Goal: Find contact information: Find contact information

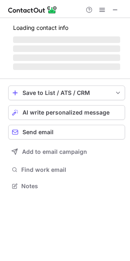
scroll to position [178, 130]
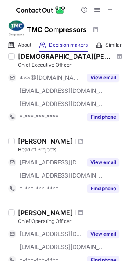
scroll to position [204, 0]
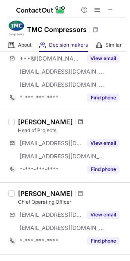
click at [78, 121] on span at bounding box center [80, 122] width 5 height 7
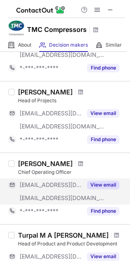
scroll to position [245, 0]
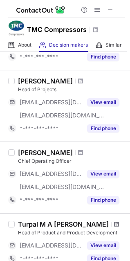
click at [114, 224] on span at bounding box center [116, 224] width 5 height 7
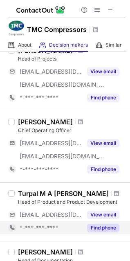
scroll to position [262, 0]
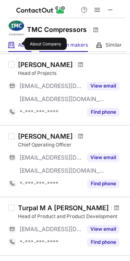
click at [19, 44] on span "About" at bounding box center [24, 45] width 13 height 7
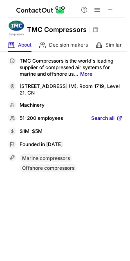
click at [103, 118] on span "Search all" at bounding box center [102, 118] width 23 height 7
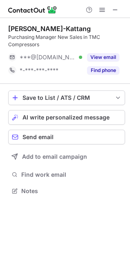
scroll to position [185, 130]
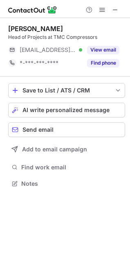
scroll to position [178, 130]
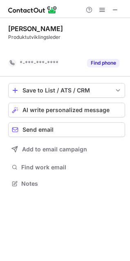
scroll to position [165, 130]
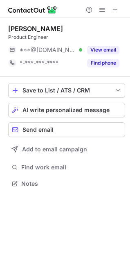
scroll to position [178, 130]
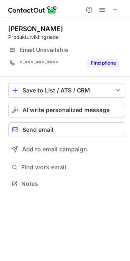
scroll to position [178, 130]
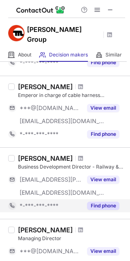
scroll to position [164, 0]
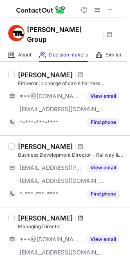
click at [83, 215] on span at bounding box center [80, 218] width 5 height 7
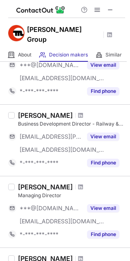
scroll to position [245, 0]
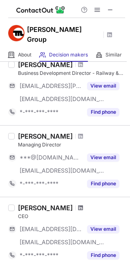
drag, startPoint x: 78, startPoint y: 206, endPoint x: 72, endPoint y: 199, distance: 9.3
click at [78, 204] on span at bounding box center [80, 207] width 5 height 7
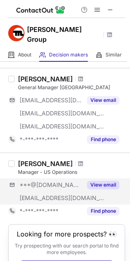
scroll to position [531, 0]
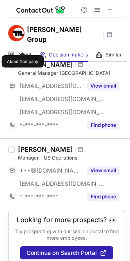
drag, startPoint x: 22, startPoint y: 45, endPoint x: 4, endPoint y: 27, distance: 25.7
click at [22, 52] on span "About" at bounding box center [24, 55] width 13 height 7
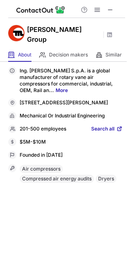
click at [108, 126] on span "Search all" at bounding box center [102, 129] width 23 height 7
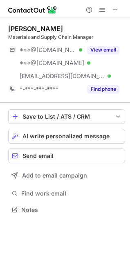
scroll to position [204, 130]
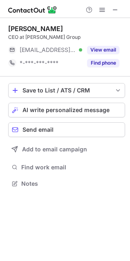
scroll to position [178, 130]
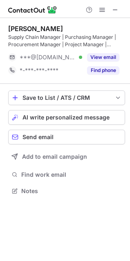
scroll to position [185, 130]
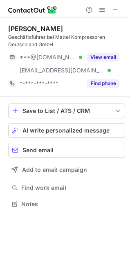
scroll to position [198, 130]
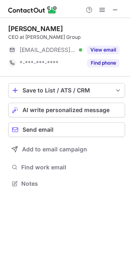
scroll to position [178, 130]
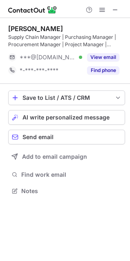
scroll to position [185, 130]
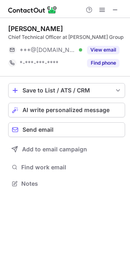
scroll to position [178, 130]
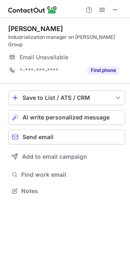
scroll to position [178, 130]
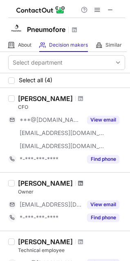
click at [78, 184] on span at bounding box center [80, 183] width 5 height 7
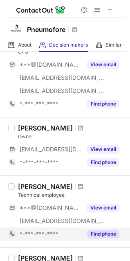
scroll to position [123, 0]
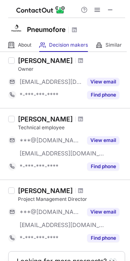
click at [75, 191] on div at bounding box center [80, 190] width 11 height 5
click at [78, 190] on span at bounding box center [80, 190] width 5 height 7
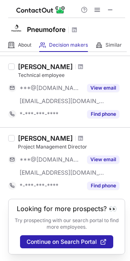
scroll to position [183, 0]
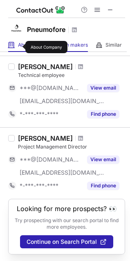
click at [20, 47] on span "About" at bounding box center [24, 45] width 13 height 7
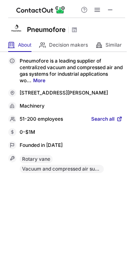
click at [103, 121] on span "Search all" at bounding box center [102, 119] width 23 height 7
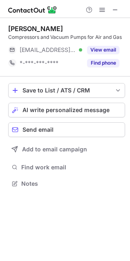
scroll to position [178, 130]
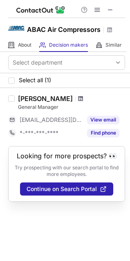
click at [78, 100] on span at bounding box center [80, 98] width 5 height 7
click at [23, 39] on div "About About Company" at bounding box center [19, 44] width 23 height 13
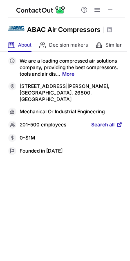
click at [102, 123] on span "Search all" at bounding box center [102, 124] width 23 height 7
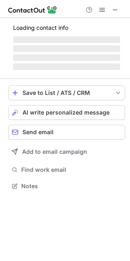
scroll to position [178, 130]
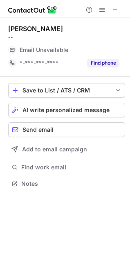
scroll to position [178, 130]
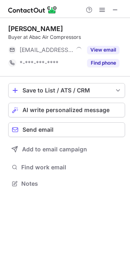
scroll to position [178, 130]
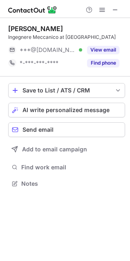
scroll to position [178, 130]
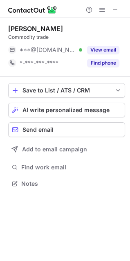
scroll to position [178, 130]
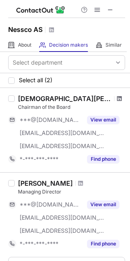
click at [117, 99] on span at bounding box center [119, 98] width 5 height 7
click at [78, 182] on span at bounding box center [80, 183] width 5 height 7
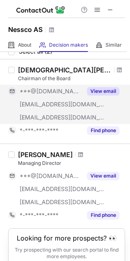
scroll to position [66, 0]
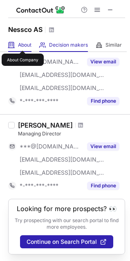
click at [21, 42] on span "About" at bounding box center [24, 45] width 13 height 7
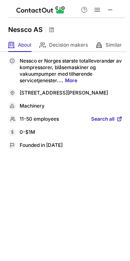
click at [101, 123] on span "Search all" at bounding box center [102, 119] width 23 height 7
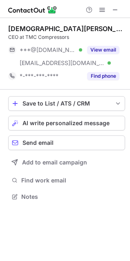
scroll to position [191, 130]
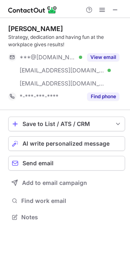
scroll to position [211, 130]
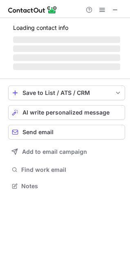
scroll to position [191, 130]
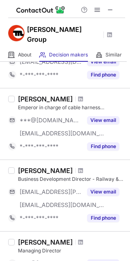
scroll to position [164, 0]
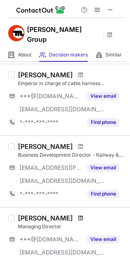
click at [83, 215] on span at bounding box center [80, 218] width 5 height 7
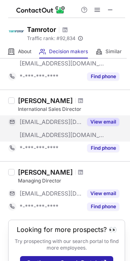
scroll to position [82, 0]
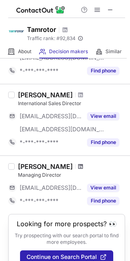
click at [78, 166] on span at bounding box center [80, 166] width 5 height 7
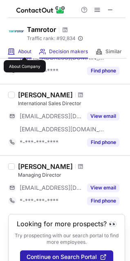
click at [24, 50] on span "About" at bounding box center [24, 51] width 13 height 7
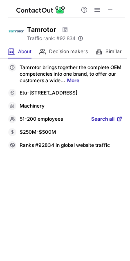
click at [100, 123] on span "Search all" at bounding box center [102, 119] width 23 height 7
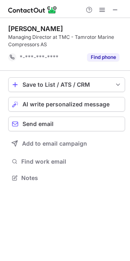
scroll to position [172, 130]
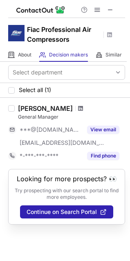
click at [78, 108] on span at bounding box center [80, 108] width 5 height 7
click at [26, 50] on div "About About Company" at bounding box center [19, 54] width 23 height 13
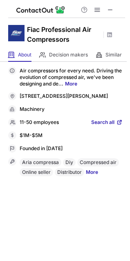
click at [104, 126] on span "Search all" at bounding box center [102, 122] width 23 height 7
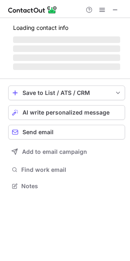
scroll to position [198, 130]
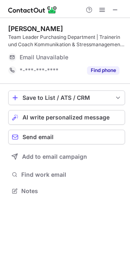
scroll to position [185, 130]
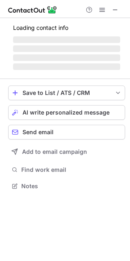
scroll to position [185, 130]
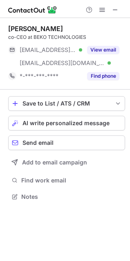
scroll to position [191, 130]
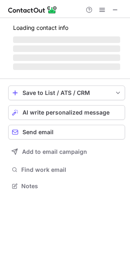
scroll to position [180, 130]
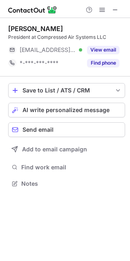
scroll to position [178, 130]
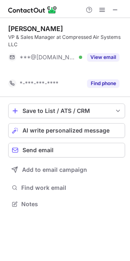
scroll to position [185, 130]
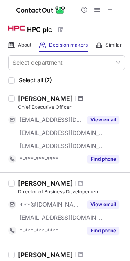
click at [78, 100] on span at bounding box center [80, 98] width 5 height 7
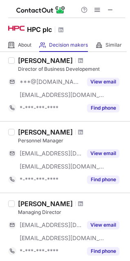
scroll to position [164, 0]
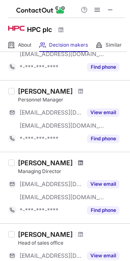
click at [78, 165] on span at bounding box center [80, 162] width 5 height 7
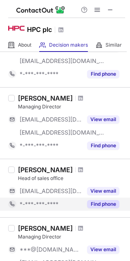
scroll to position [286, 0]
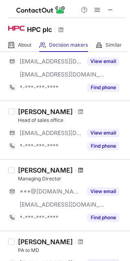
click at [78, 169] on span at bounding box center [80, 170] width 5 height 7
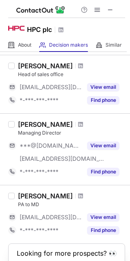
scroll to position [368, 0]
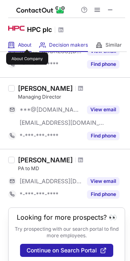
click at [27, 43] on span "About" at bounding box center [24, 45] width 13 height 7
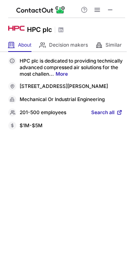
click at [99, 114] on span "Search all" at bounding box center [102, 112] width 23 height 7
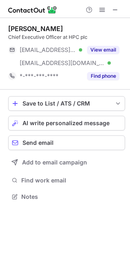
scroll to position [191, 130]
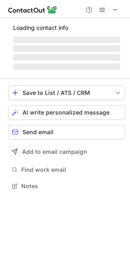
scroll to position [178, 130]
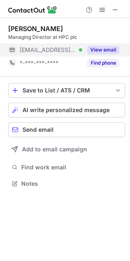
click at [105, 46] on button "View email" at bounding box center [103, 50] width 32 height 8
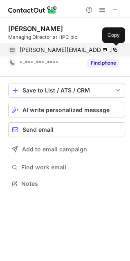
click at [118, 49] on span at bounding box center [115, 50] width 7 height 7
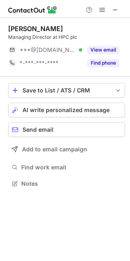
scroll to position [178, 130]
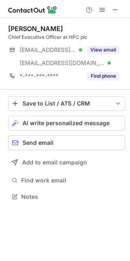
scroll to position [191, 130]
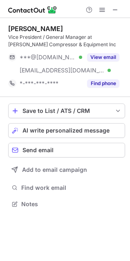
scroll to position [198, 130]
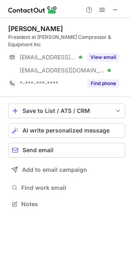
scroll to position [191, 130]
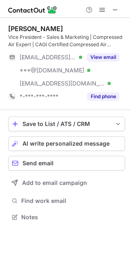
scroll to position [211, 130]
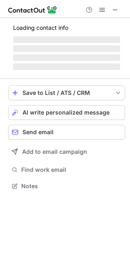
scroll to position [191, 130]
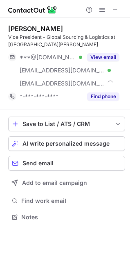
scroll to position [211, 130]
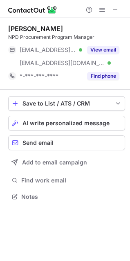
scroll to position [191, 130]
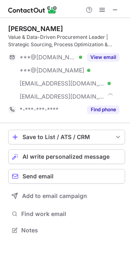
scroll to position [224, 130]
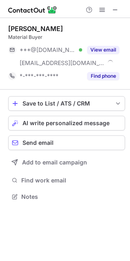
scroll to position [191, 130]
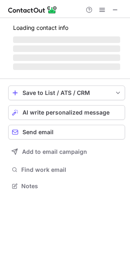
scroll to position [198, 130]
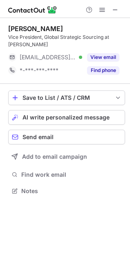
scroll to position [185, 130]
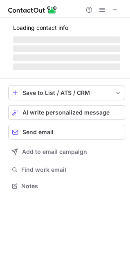
scroll to position [191, 130]
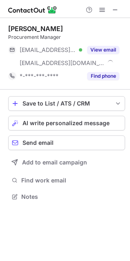
scroll to position [191, 130]
